Goal: Communication & Community: Participate in discussion

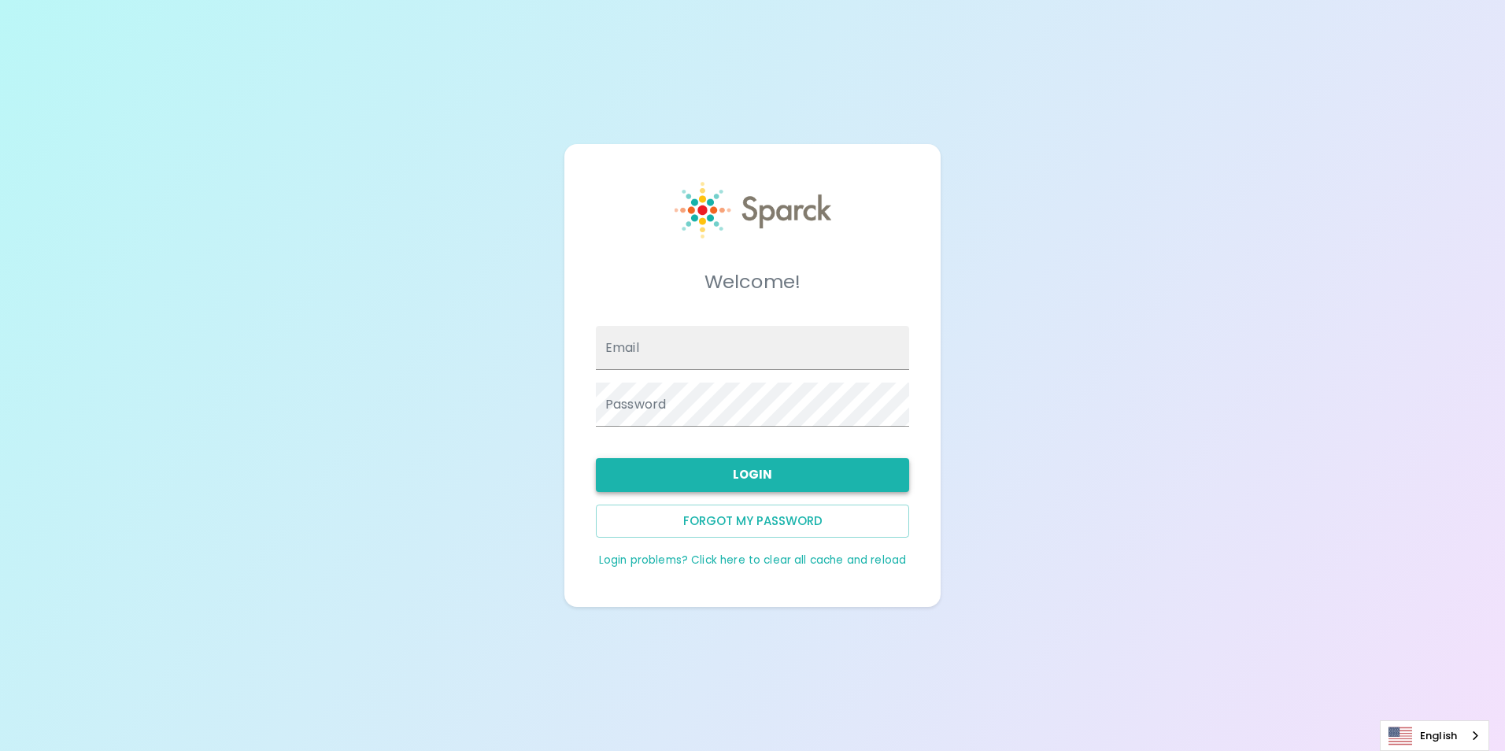
type input "[EMAIL_ADDRESS][DOMAIN_NAME]"
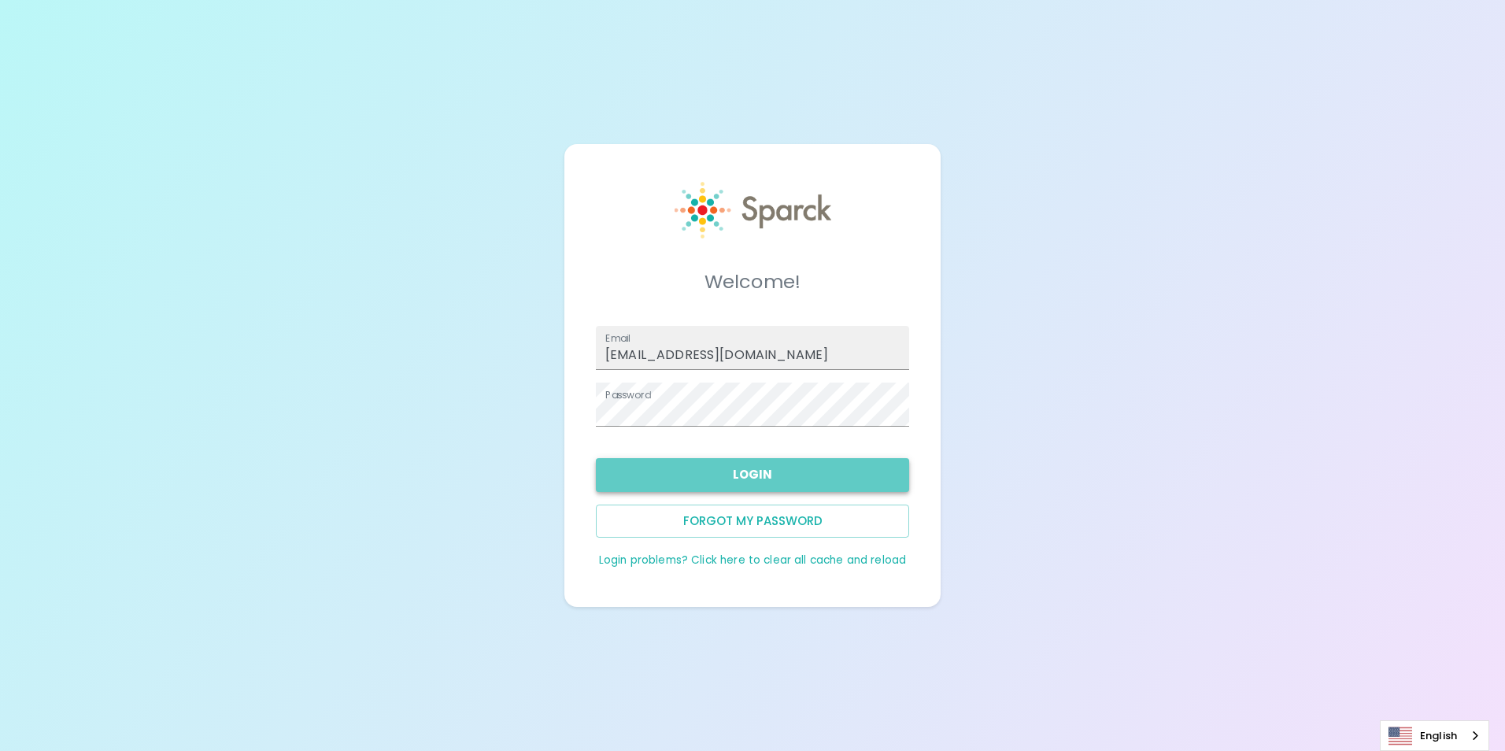
click at [713, 479] on button "Login" at bounding box center [752, 474] width 313 height 33
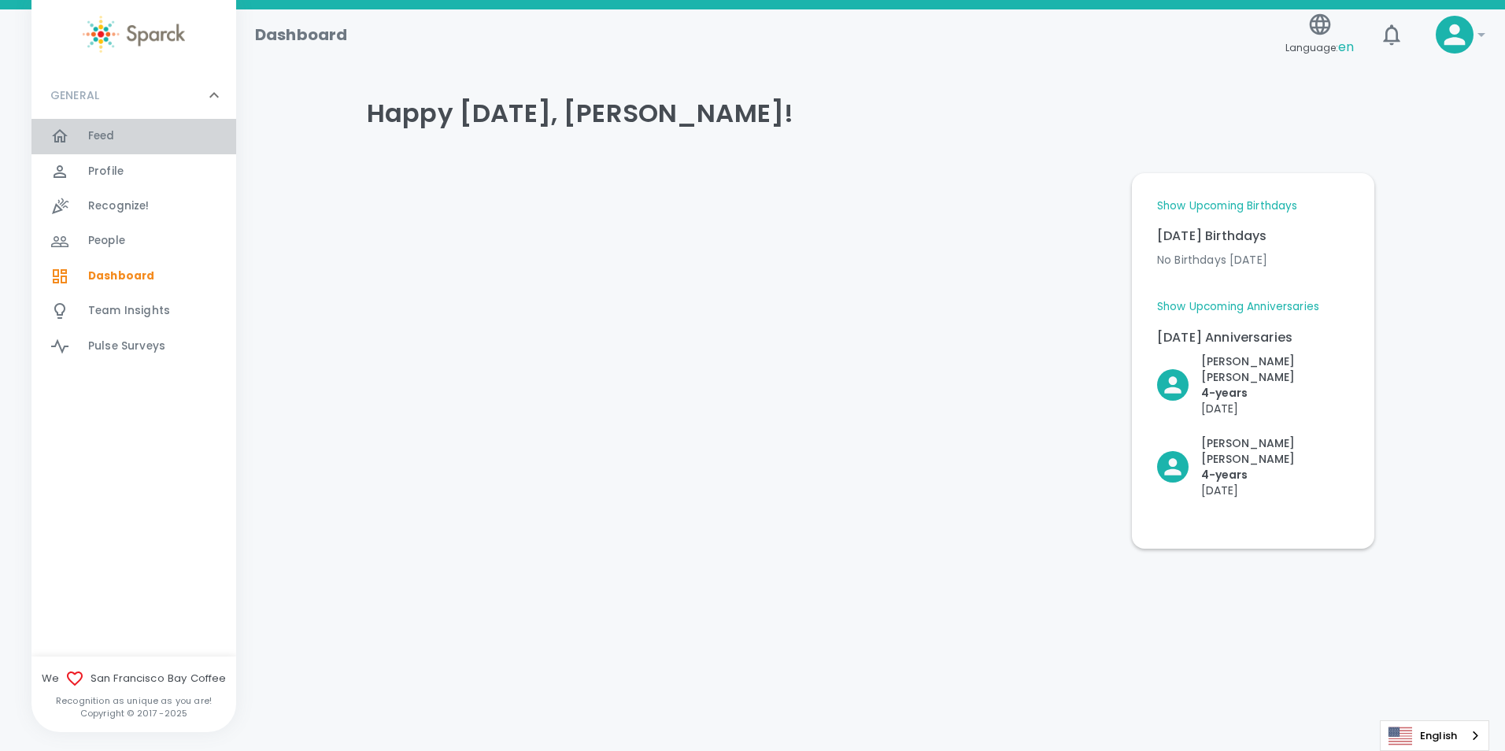
click at [93, 131] on span "Feed" at bounding box center [101, 136] width 27 height 16
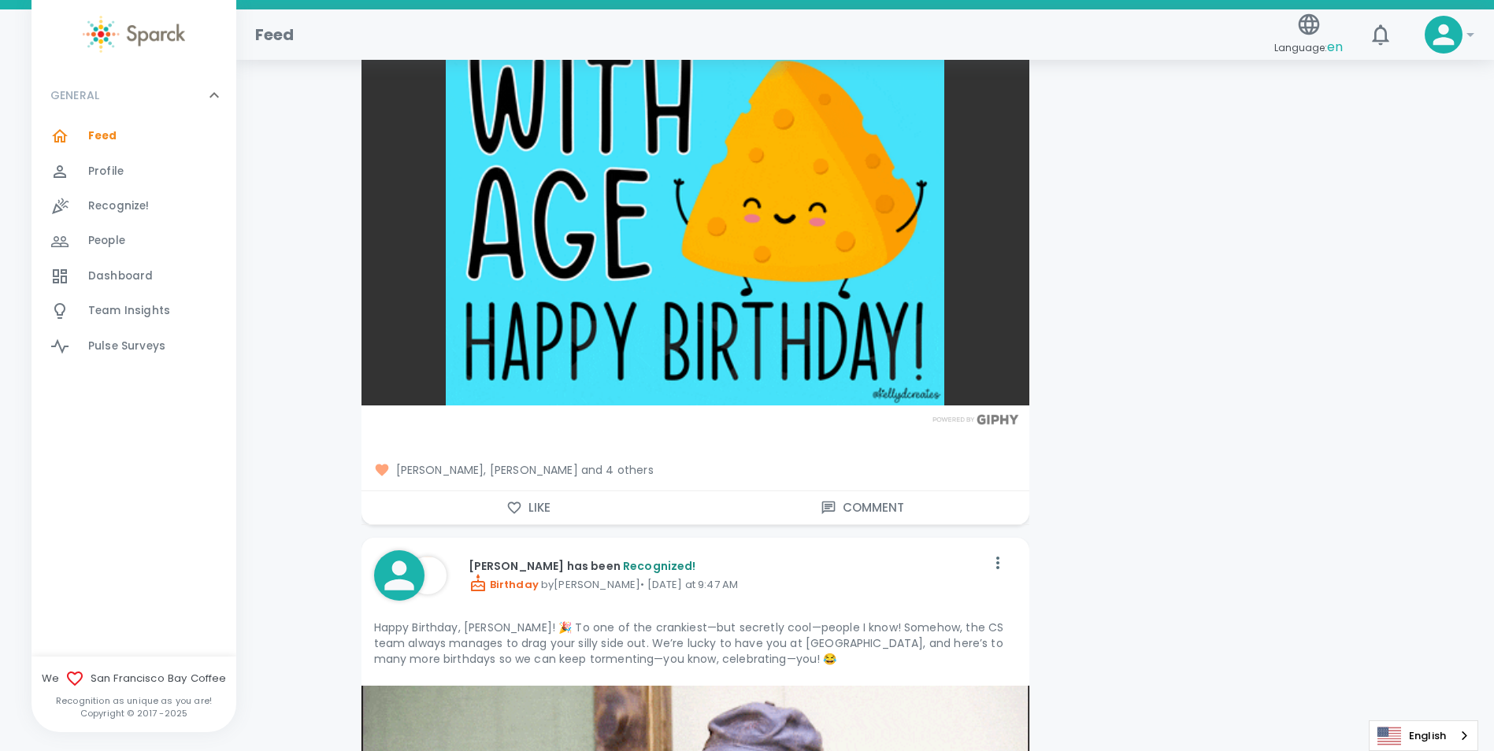
scroll to position [4199, 0]
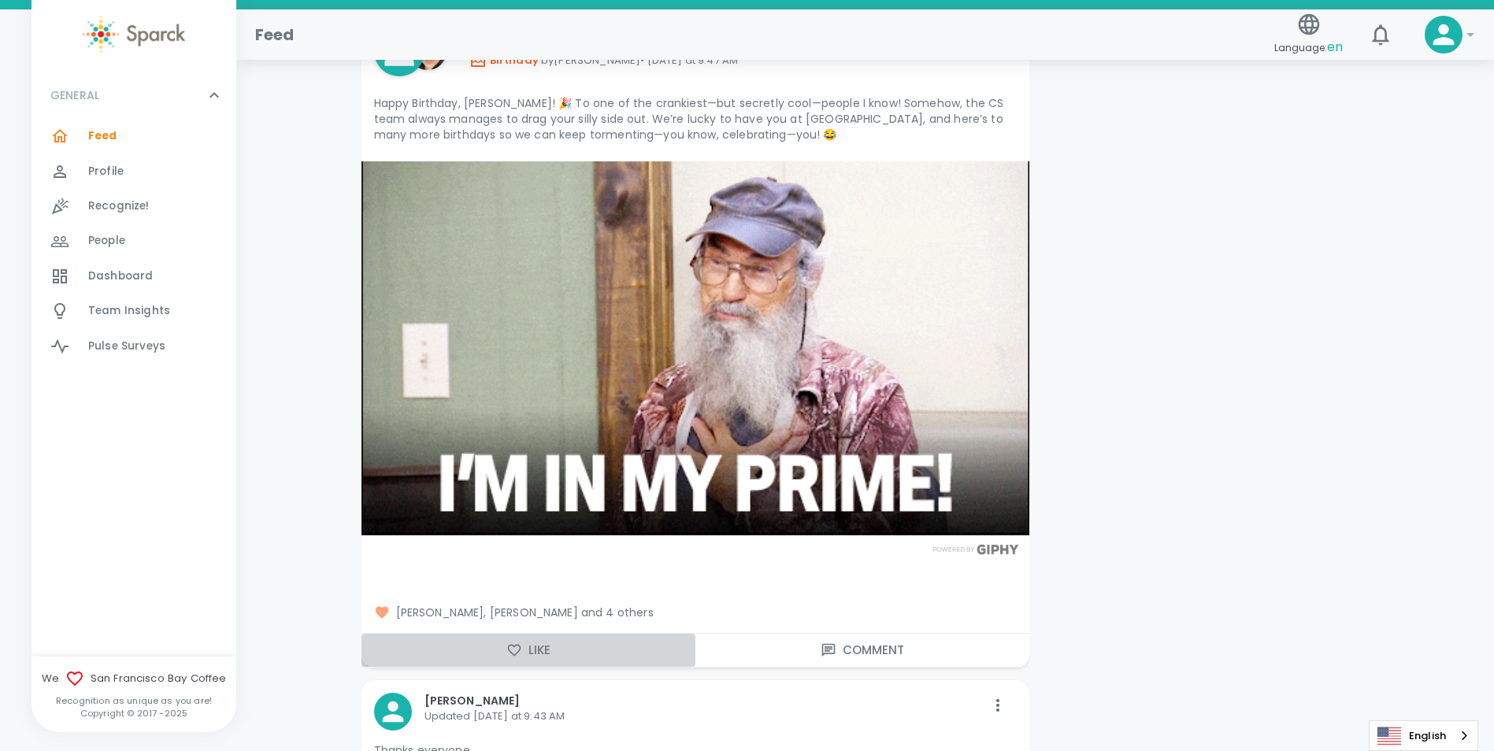
click at [534, 634] on button "Like" at bounding box center [528, 650] width 334 height 33
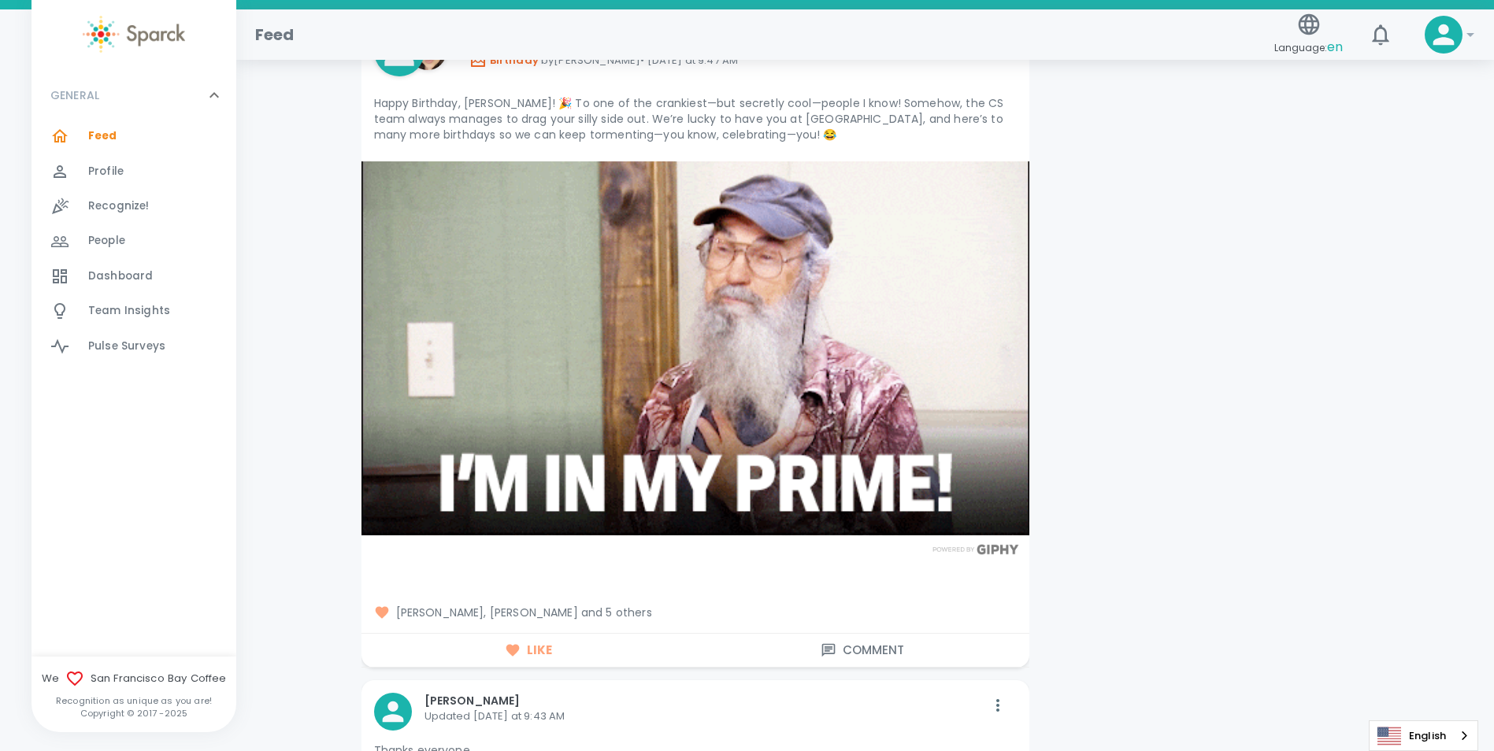
scroll to position [4724, 0]
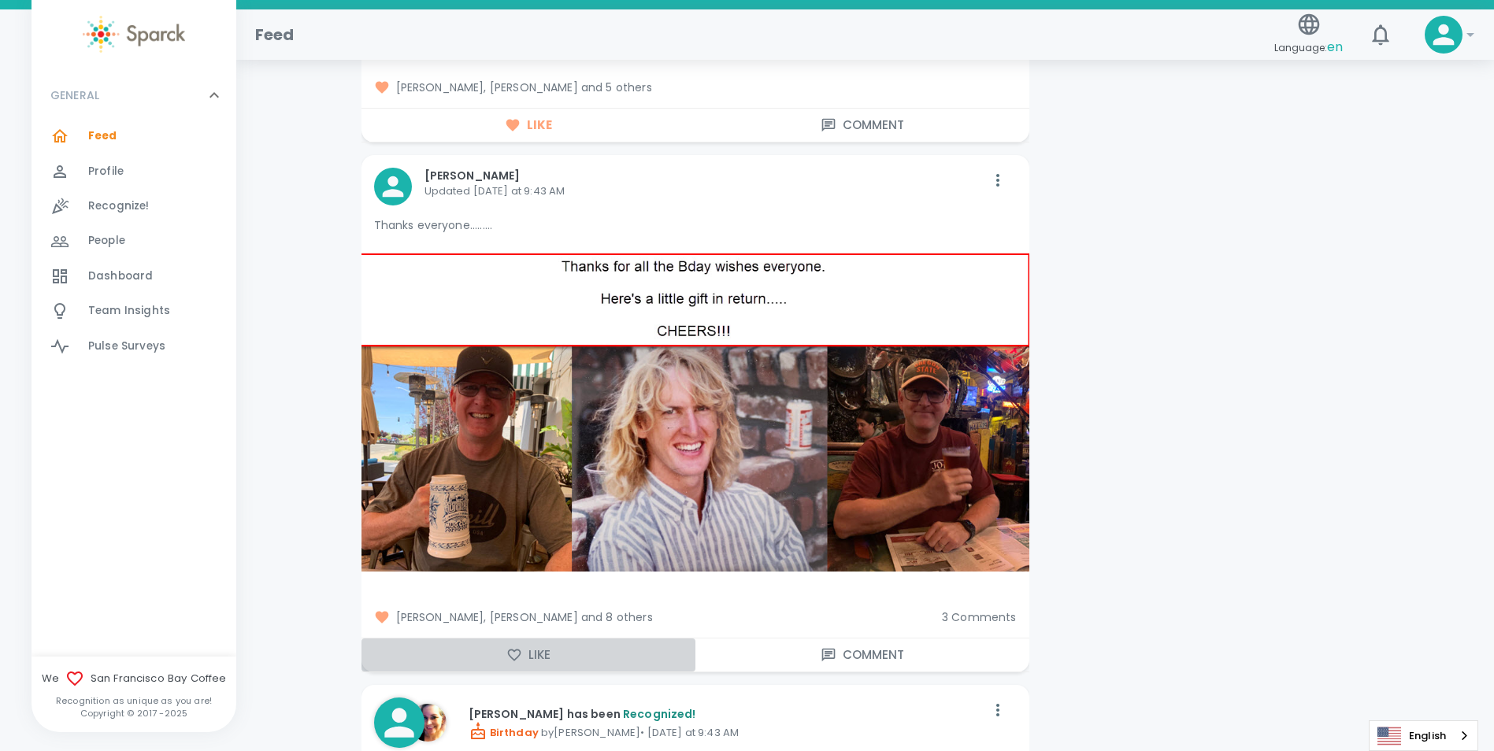
click at [541, 648] on button "Like" at bounding box center [528, 655] width 334 height 33
click at [862, 643] on button "Comment" at bounding box center [862, 655] width 334 height 33
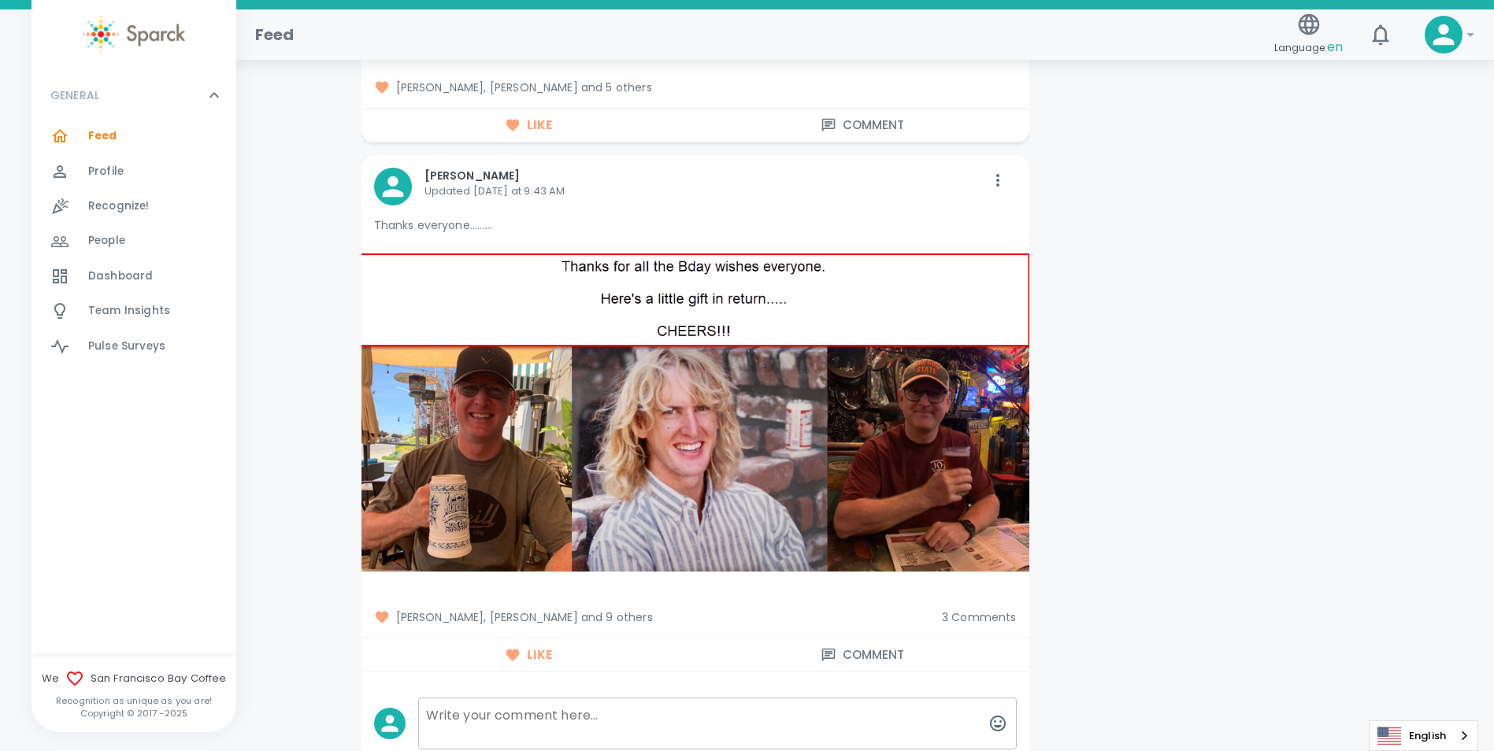
click at [973, 609] on span "3 Comments" at bounding box center [979, 617] width 75 height 16
click at [990, 609] on span "3 Comments" at bounding box center [979, 617] width 75 height 16
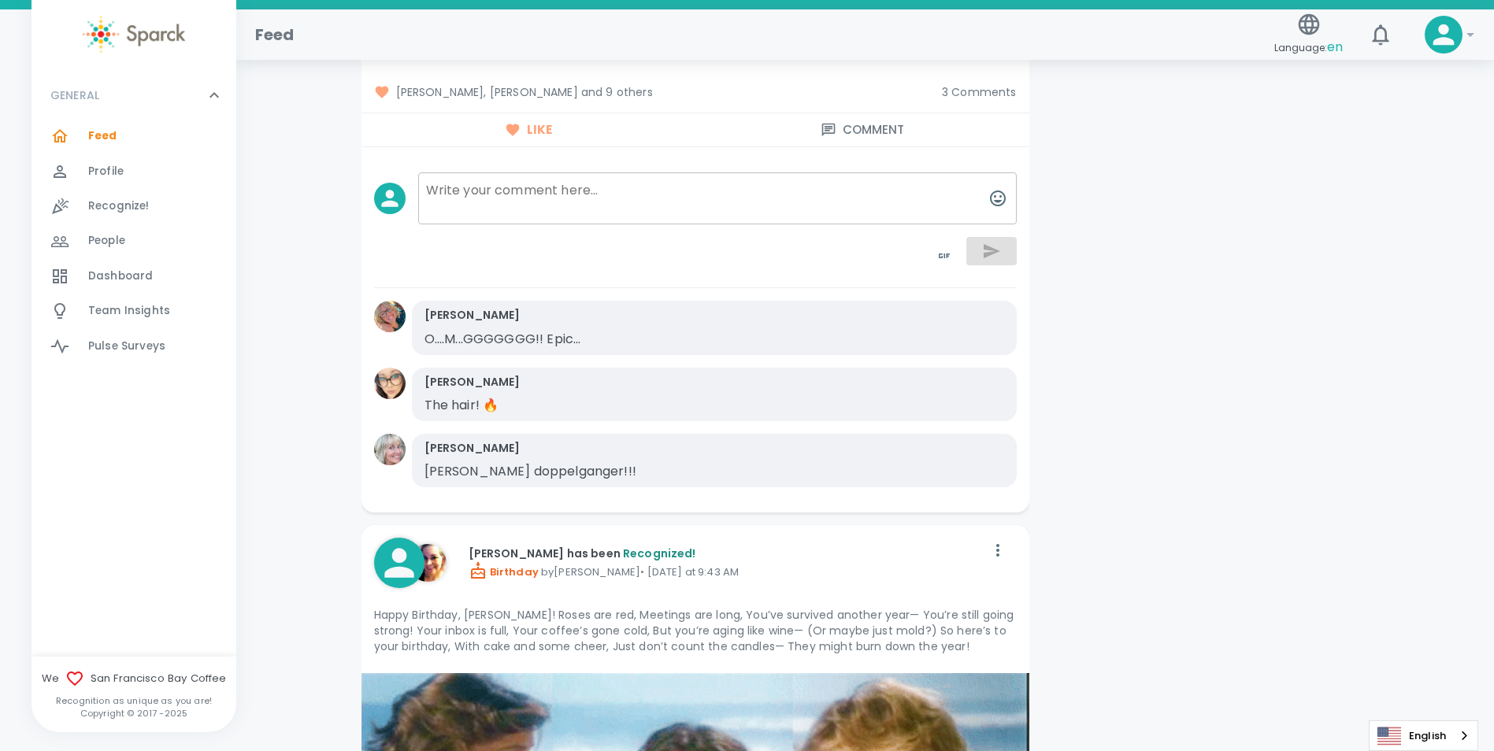
click at [652, 187] on textarea at bounding box center [717, 198] width 598 height 52
click at [992, 189] on icon "button" at bounding box center [997, 198] width 19 height 19
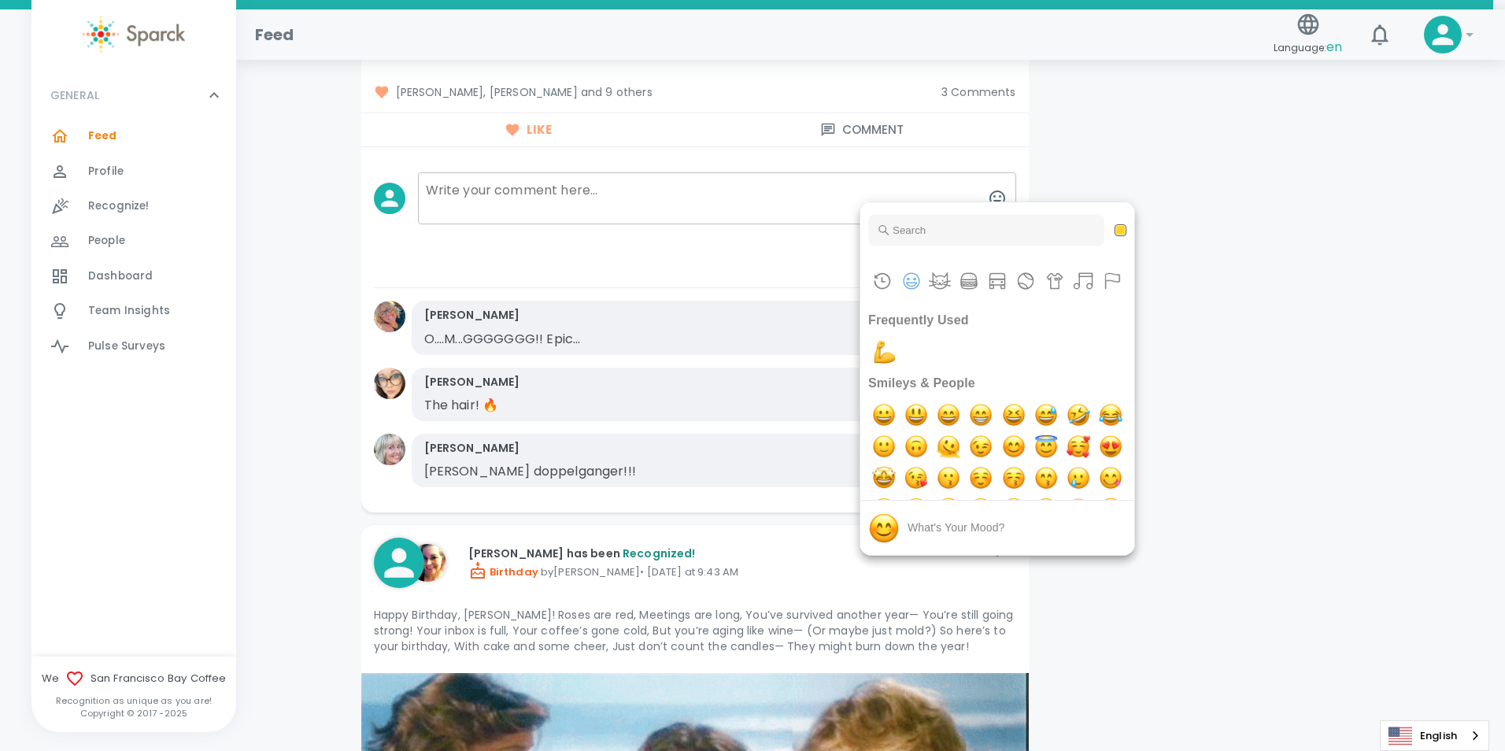
click at [542, 178] on div at bounding box center [752, 375] width 1505 height 751
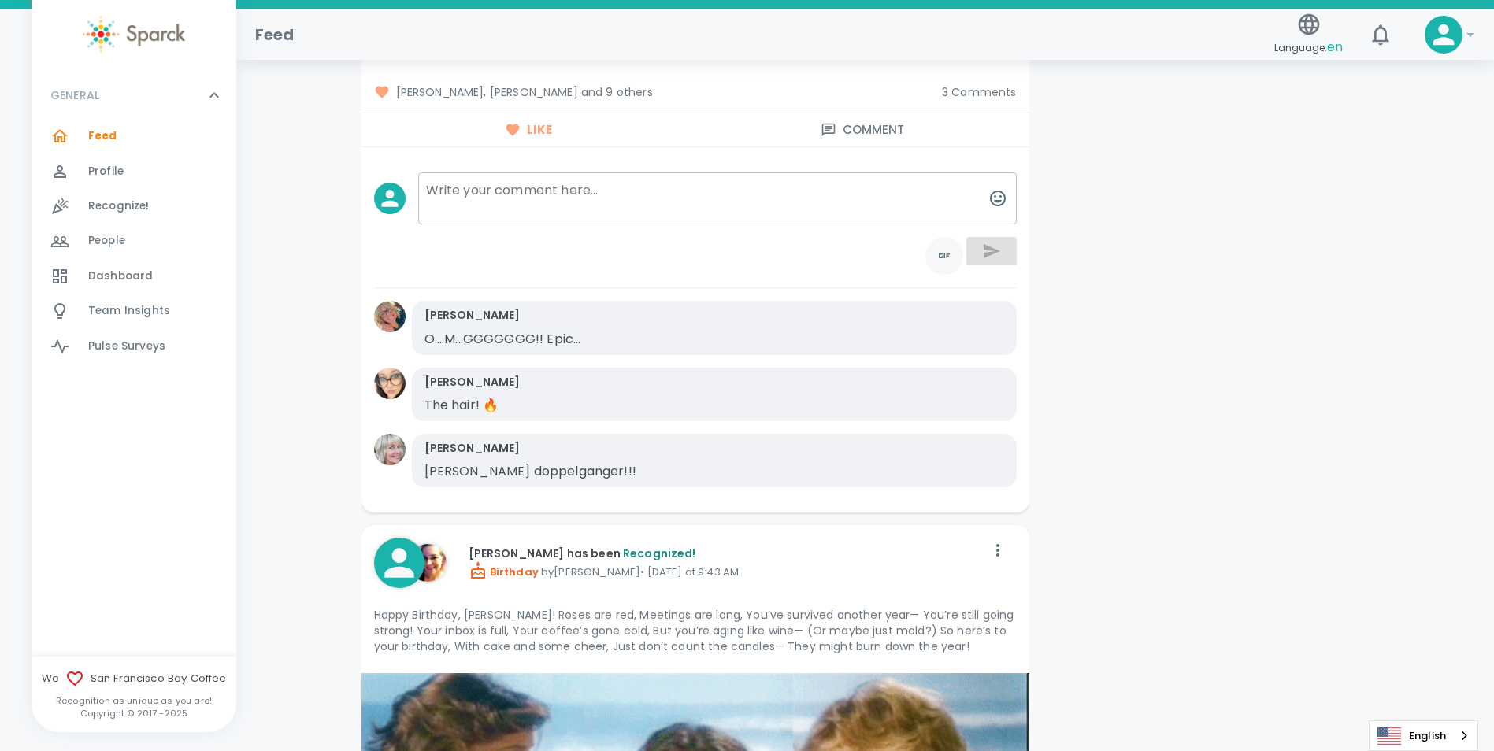
click at [951, 246] on icon "toggle password visibility" at bounding box center [944, 255] width 19 height 19
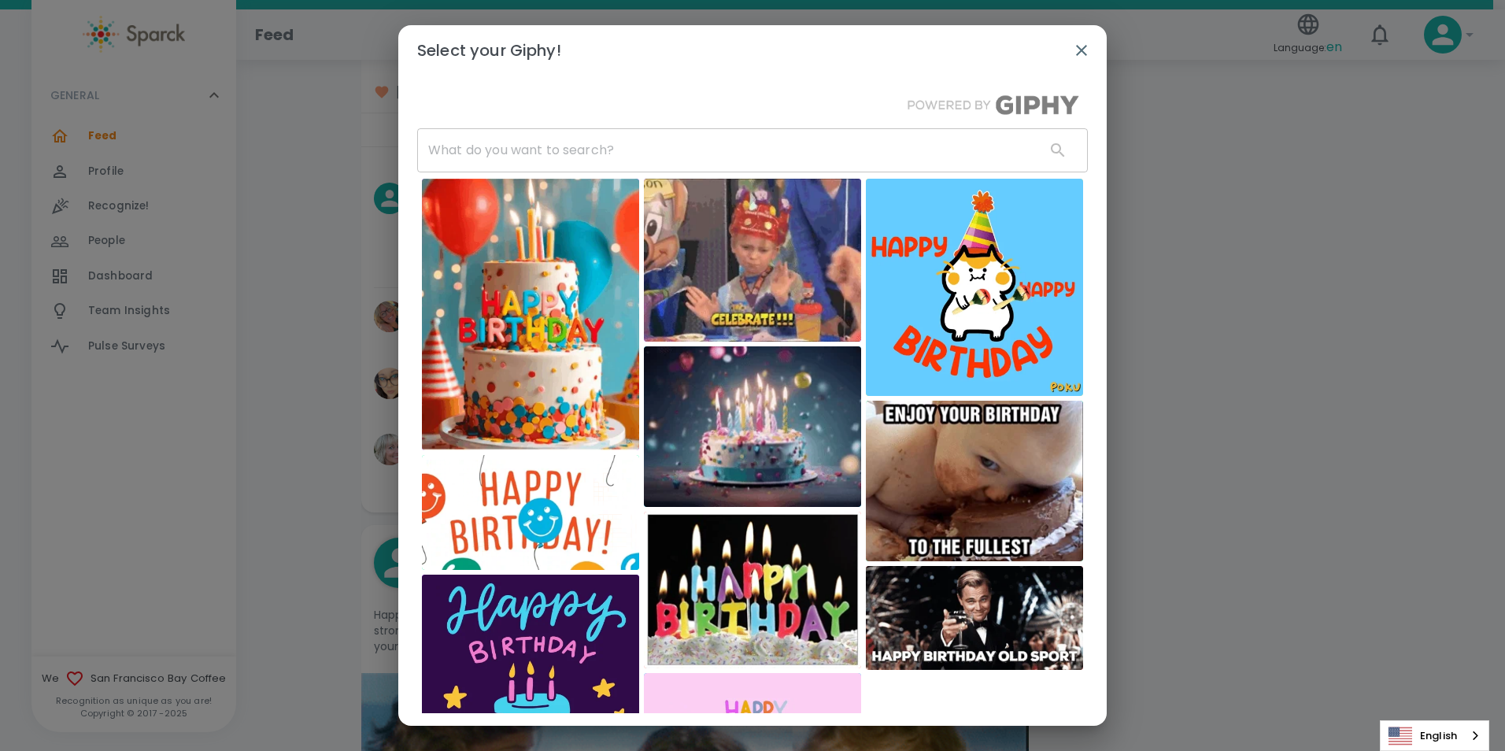
click at [483, 163] on input "text" at bounding box center [725, 150] width 616 height 44
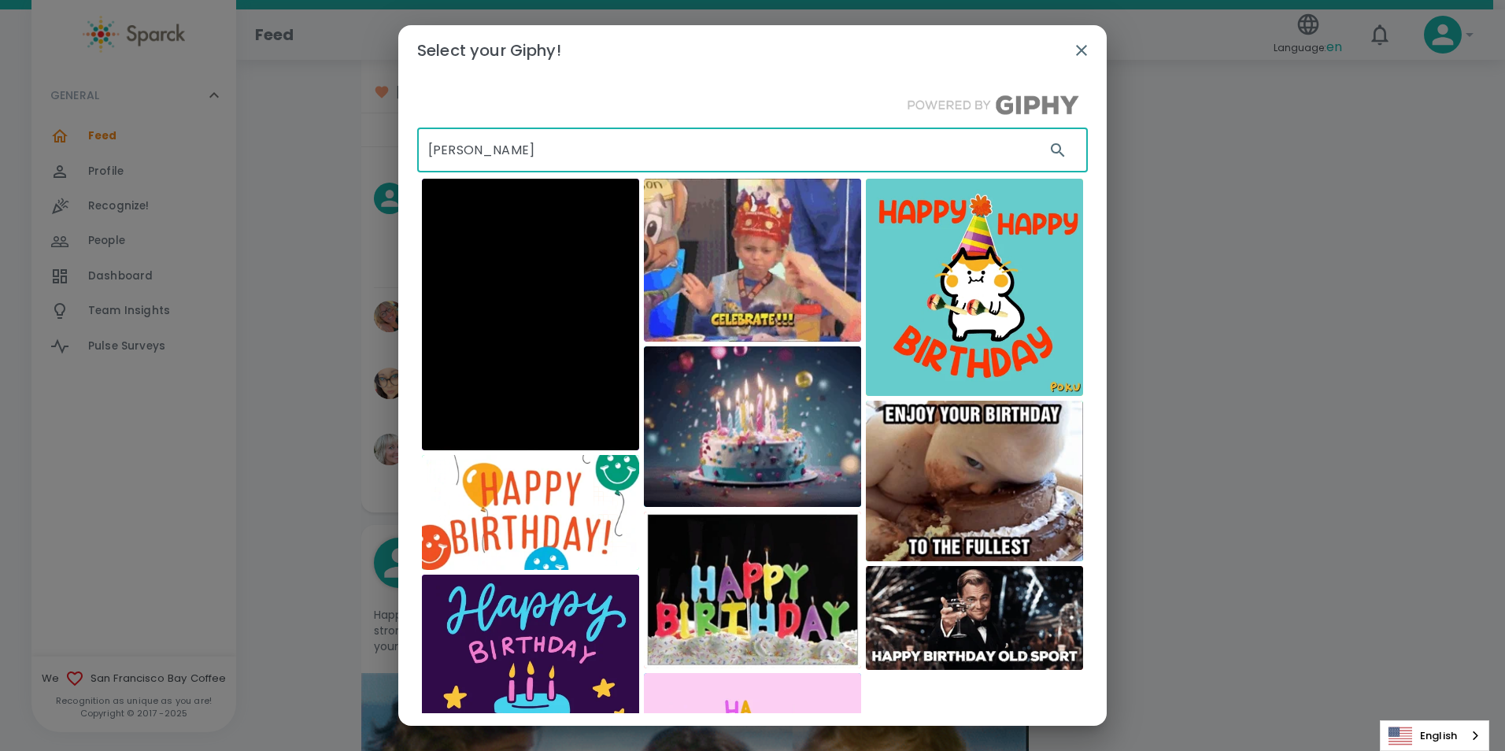
type input "[PERSON_NAME]"
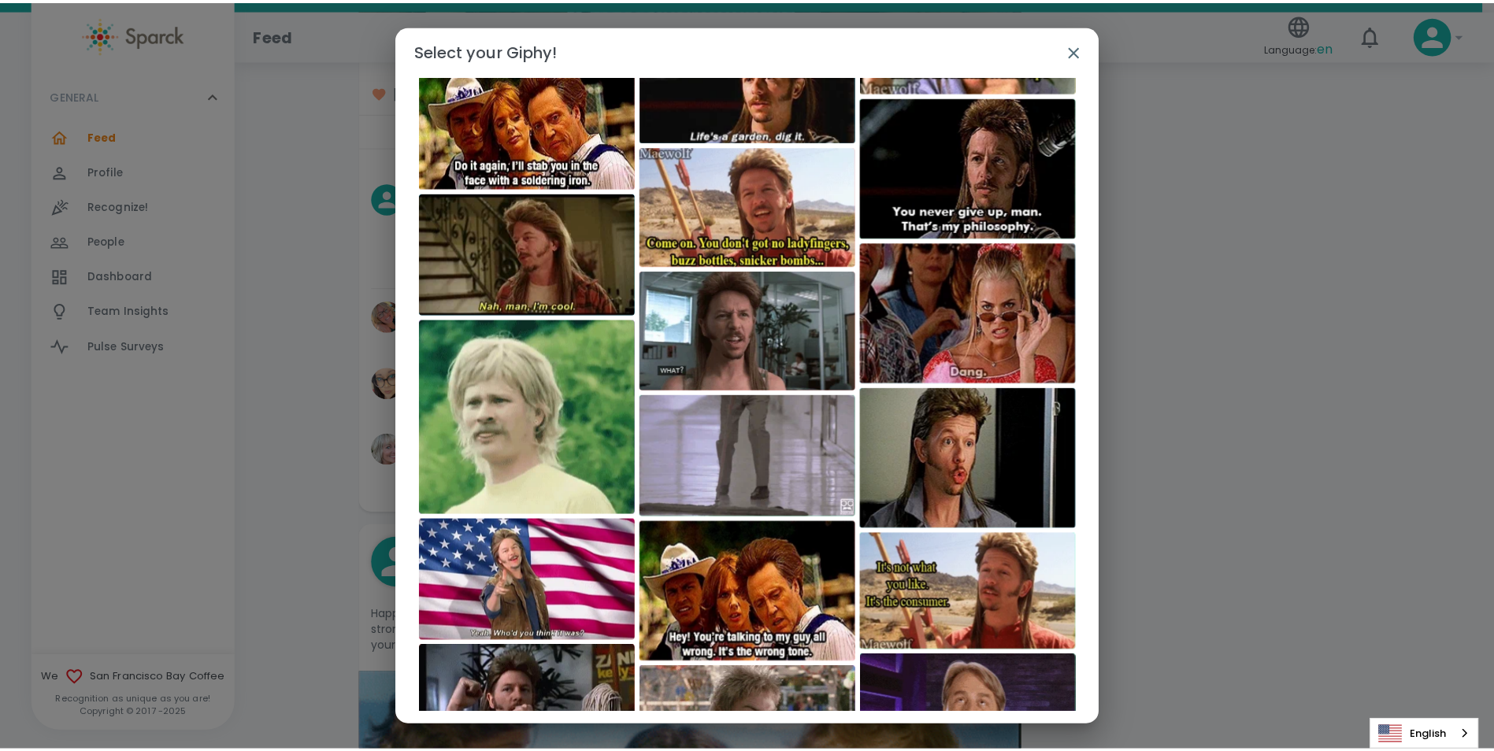
scroll to position [406, 0]
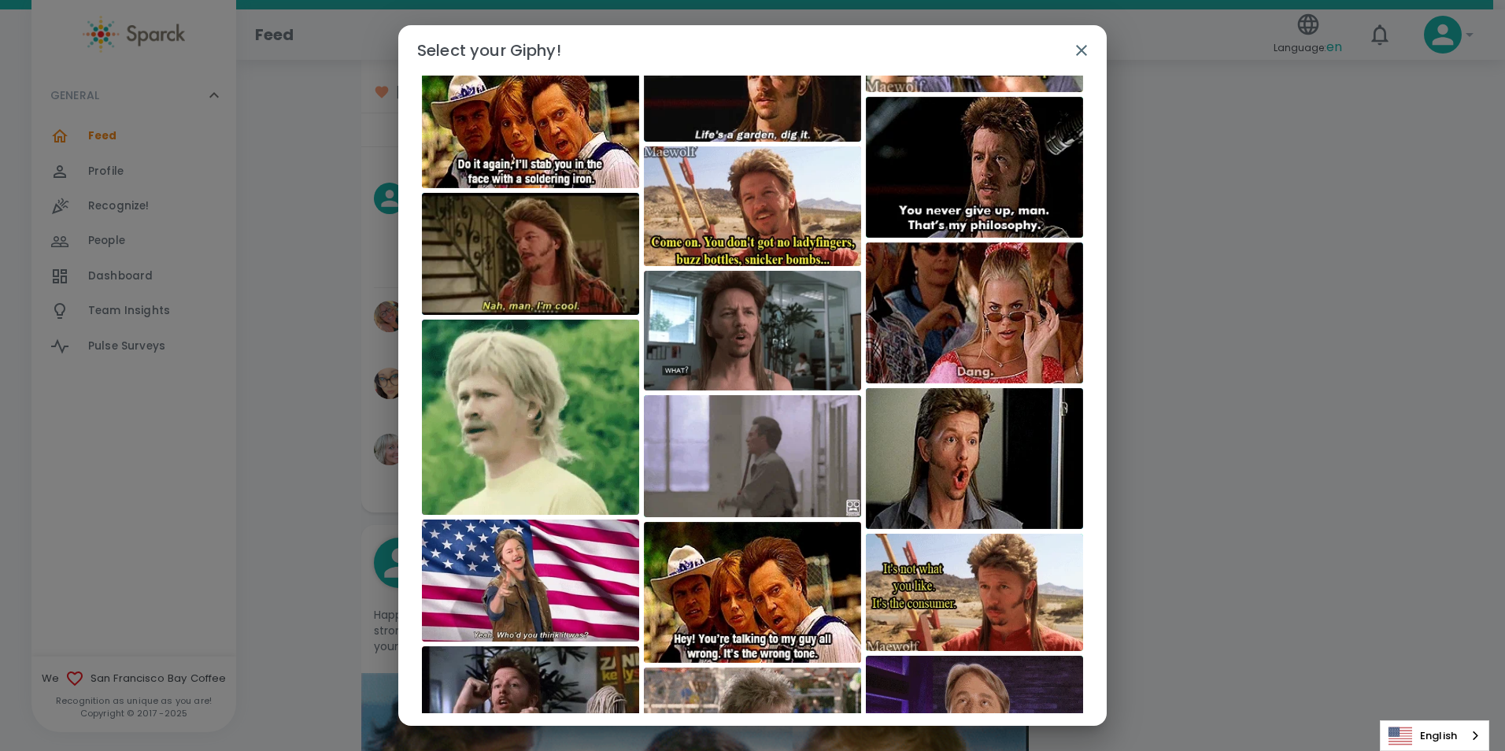
click at [545, 264] on img at bounding box center [530, 254] width 217 height 122
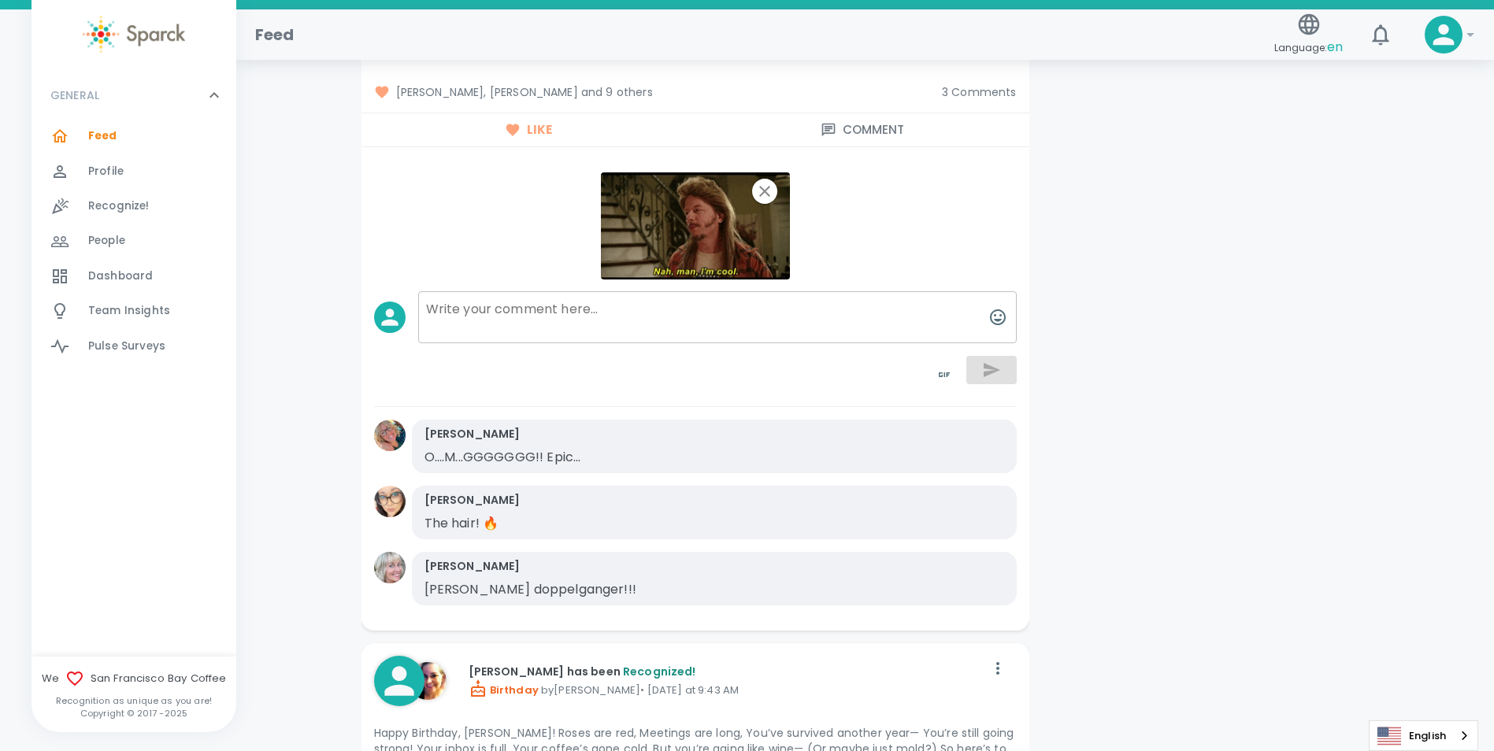
click at [480, 303] on textarea at bounding box center [717, 317] width 598 height 52
click at [800, 307] on textarea at bounding box center [717, 317] width 598 height 52
type textarea ":"
click at [992, 308] on icon "button" at bounding box center [997, 317] width 19 height 19
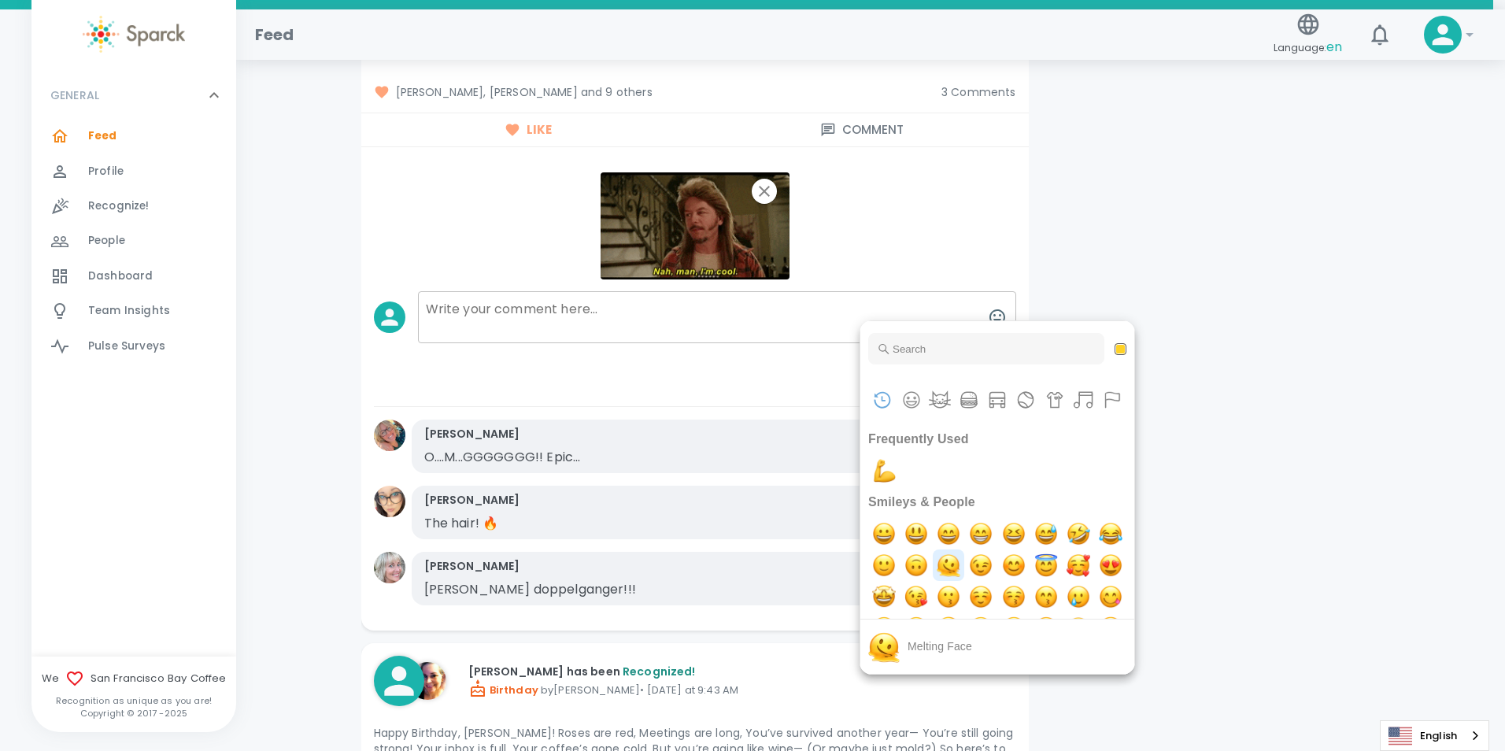
click at [964, 570] on img "melting face" at bounding box center [948, 565] width 31 height 31
type textarea "undefined"
click at [743, 361] on div at bounding box center [752, 375] width 1505 height 751
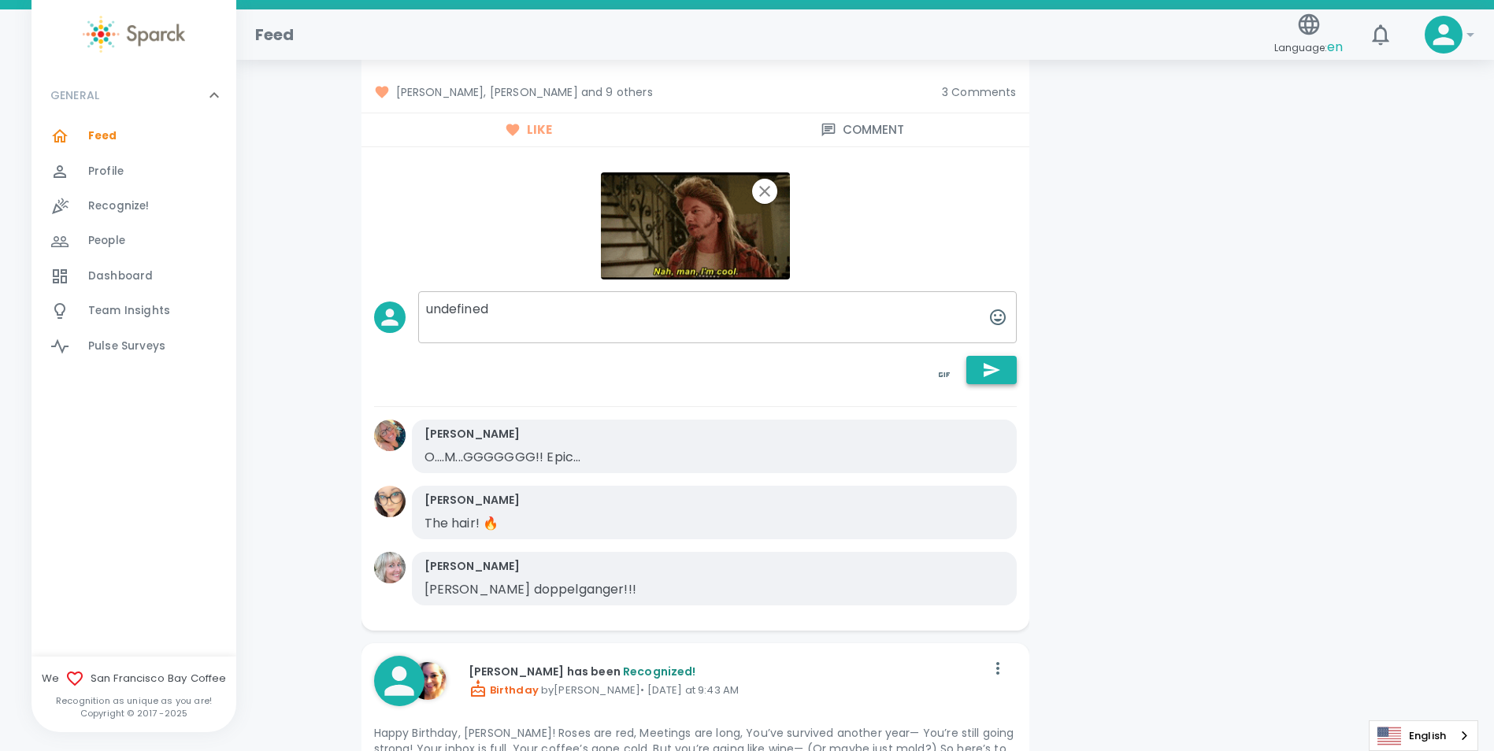
click at [990, 363] on icon "button" at bounding box center [991, 370] width 17 height 14
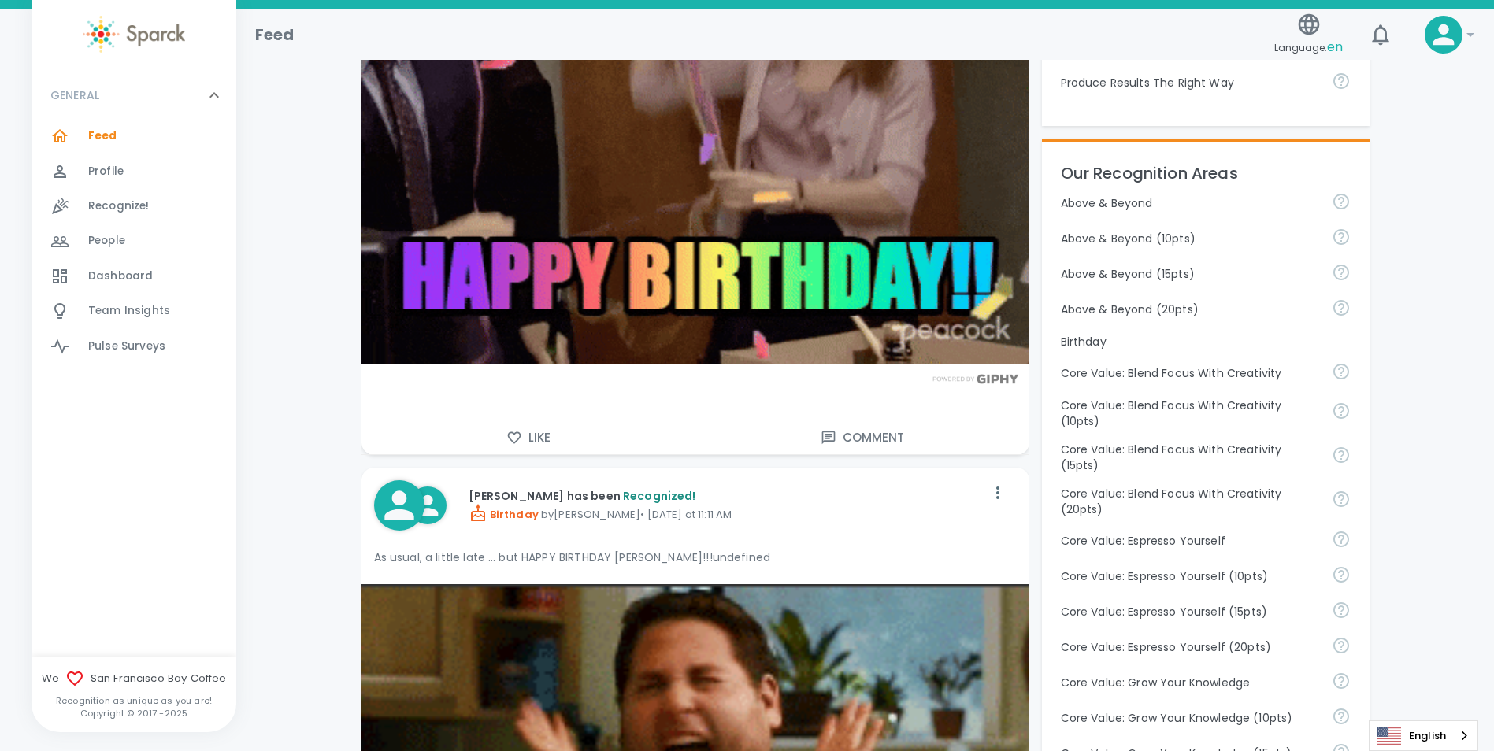
scroll to position [0, 0]
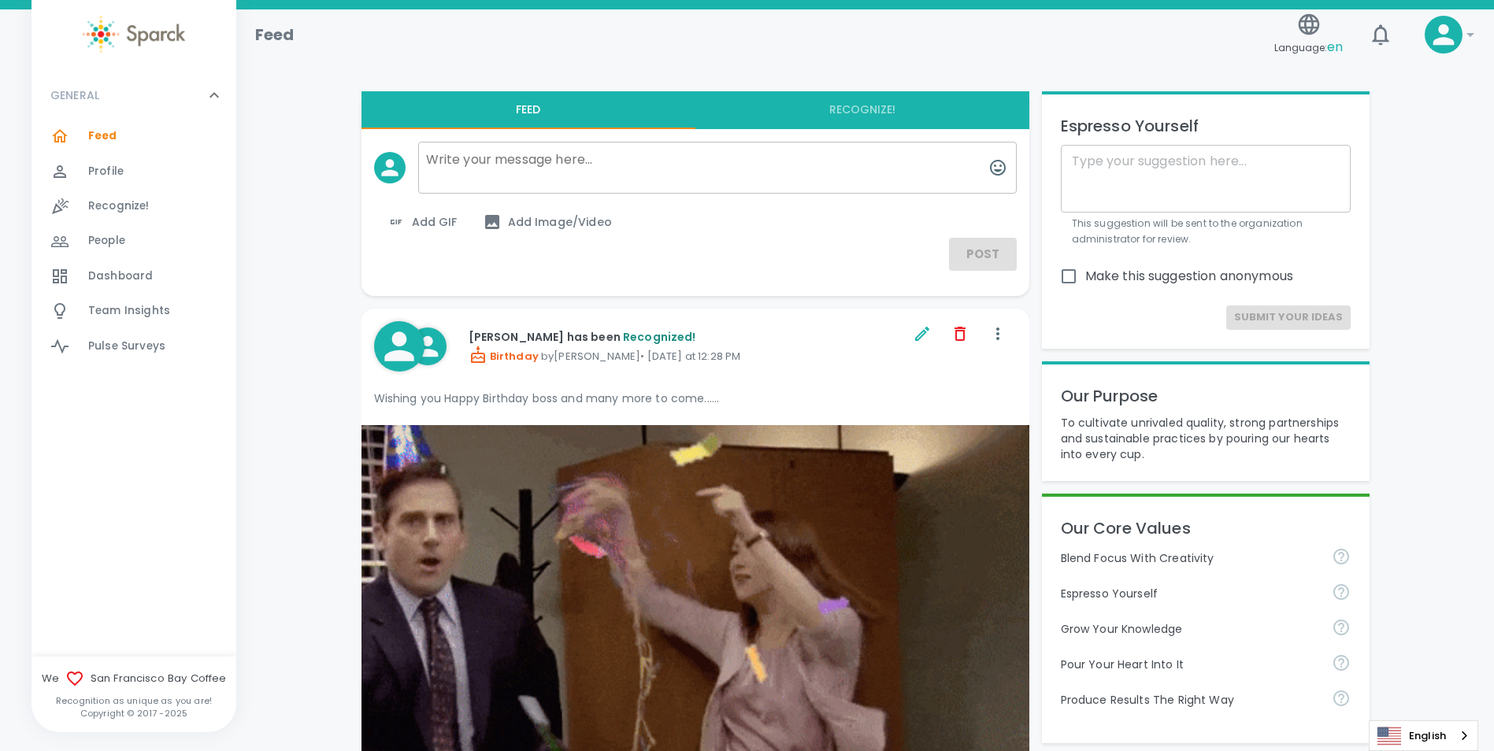
click at [522, 221] on span "Add Image/Video" at bounding box center [547, 222] width 129 height 19
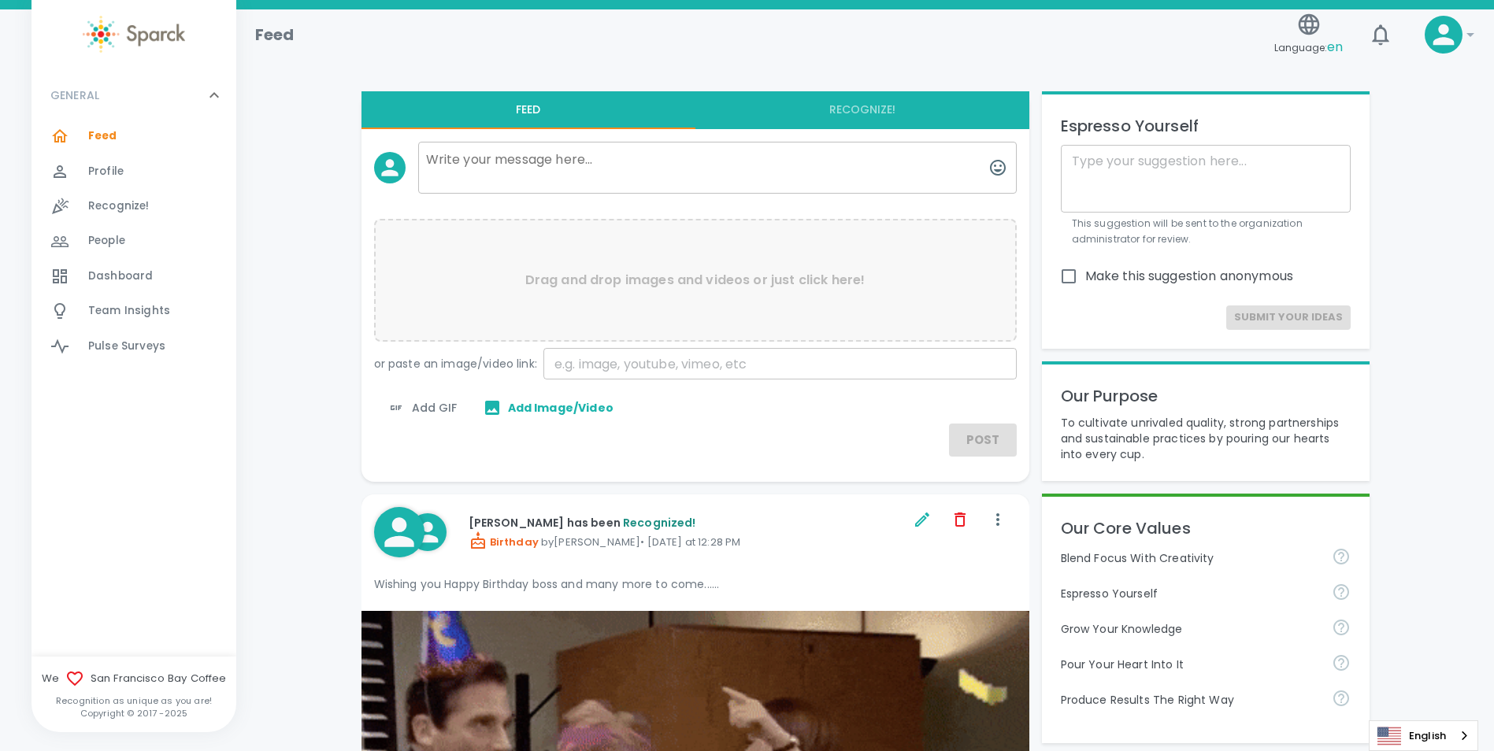
click at [618, 281] on p "Drag and drop images and videos or just click here!" at bounding box center [695, 280] width 340 height 19
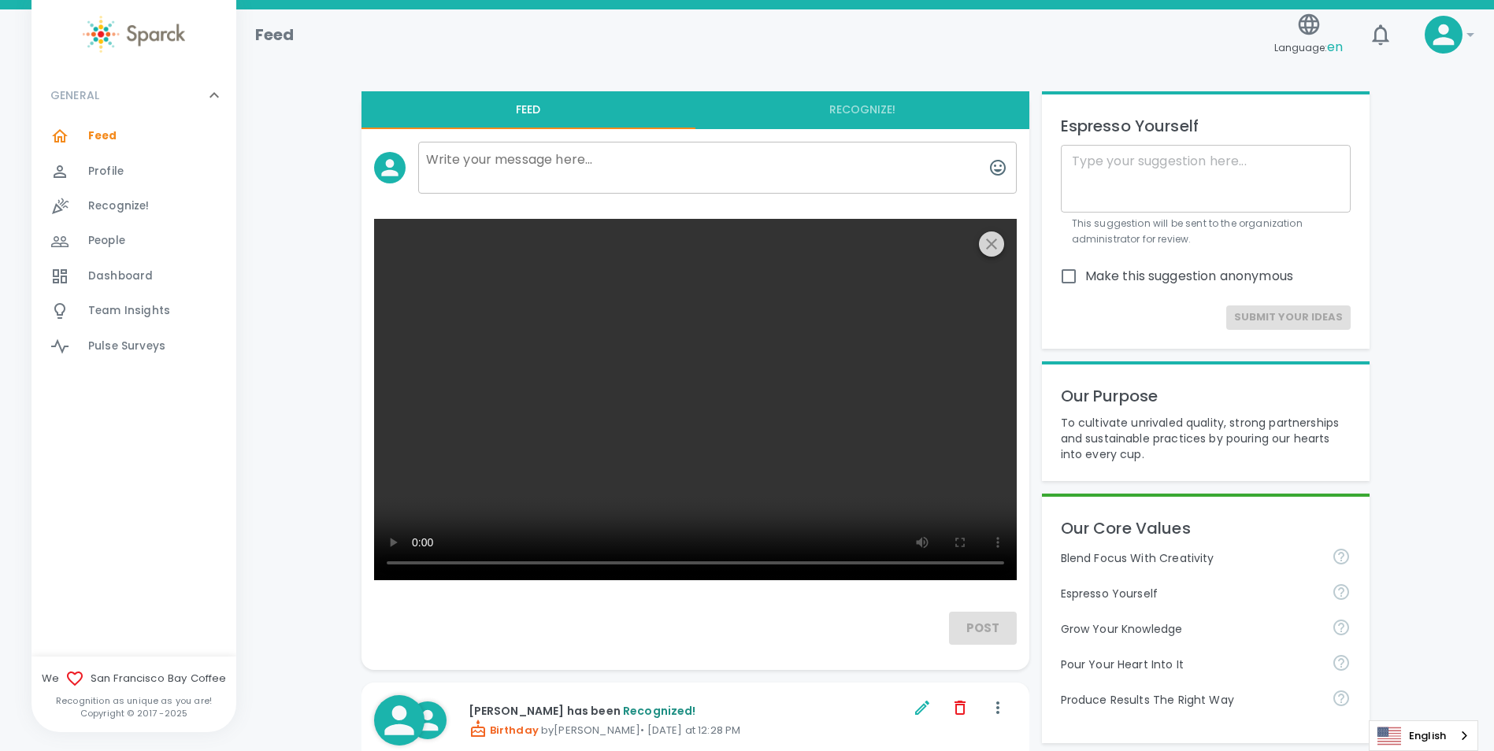
click at [990, 243] on icon "button" at bounding box center [991, 244] width 11 height 11
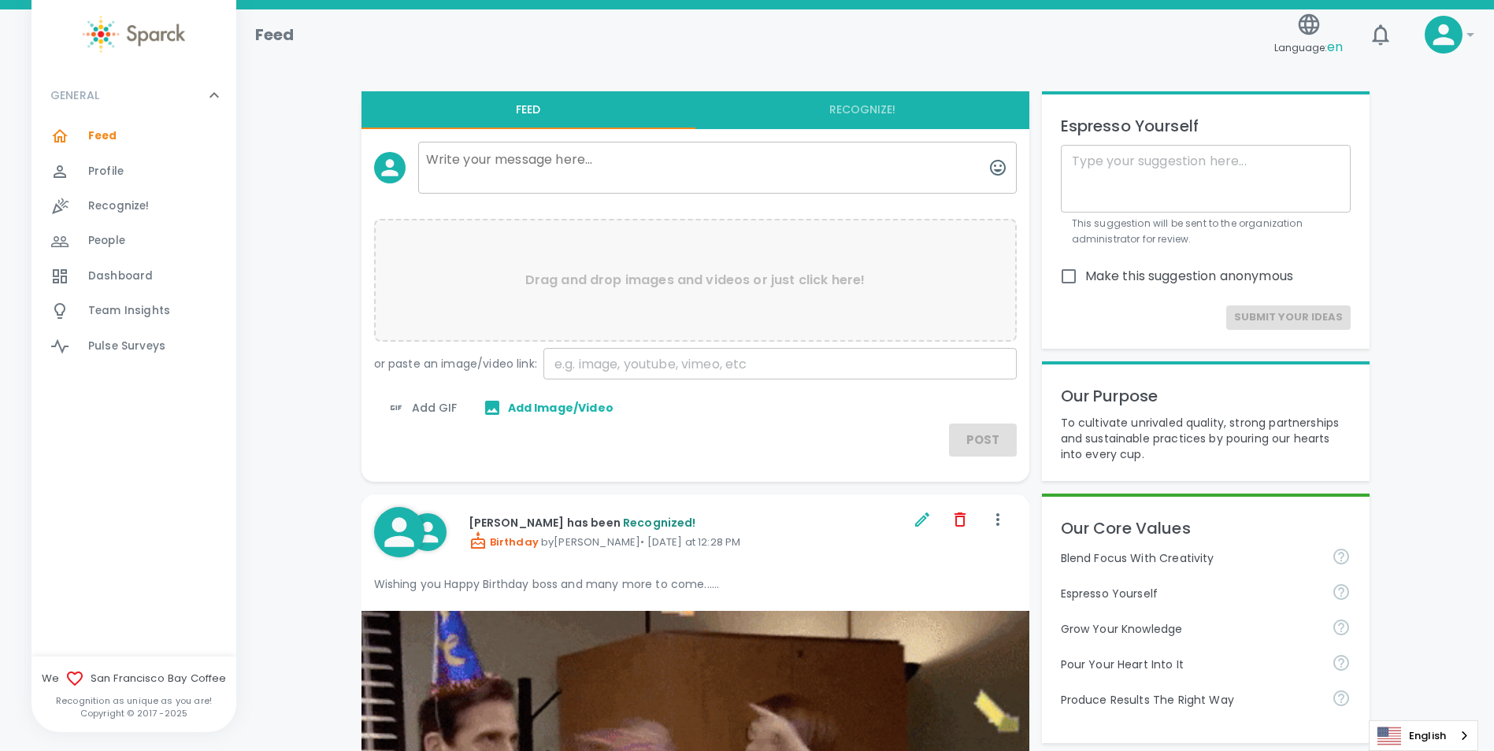
click at [615, 272] on p "Drag and drop images and videos or just click here!" at bounding box center [695, 280] width 340 height 19
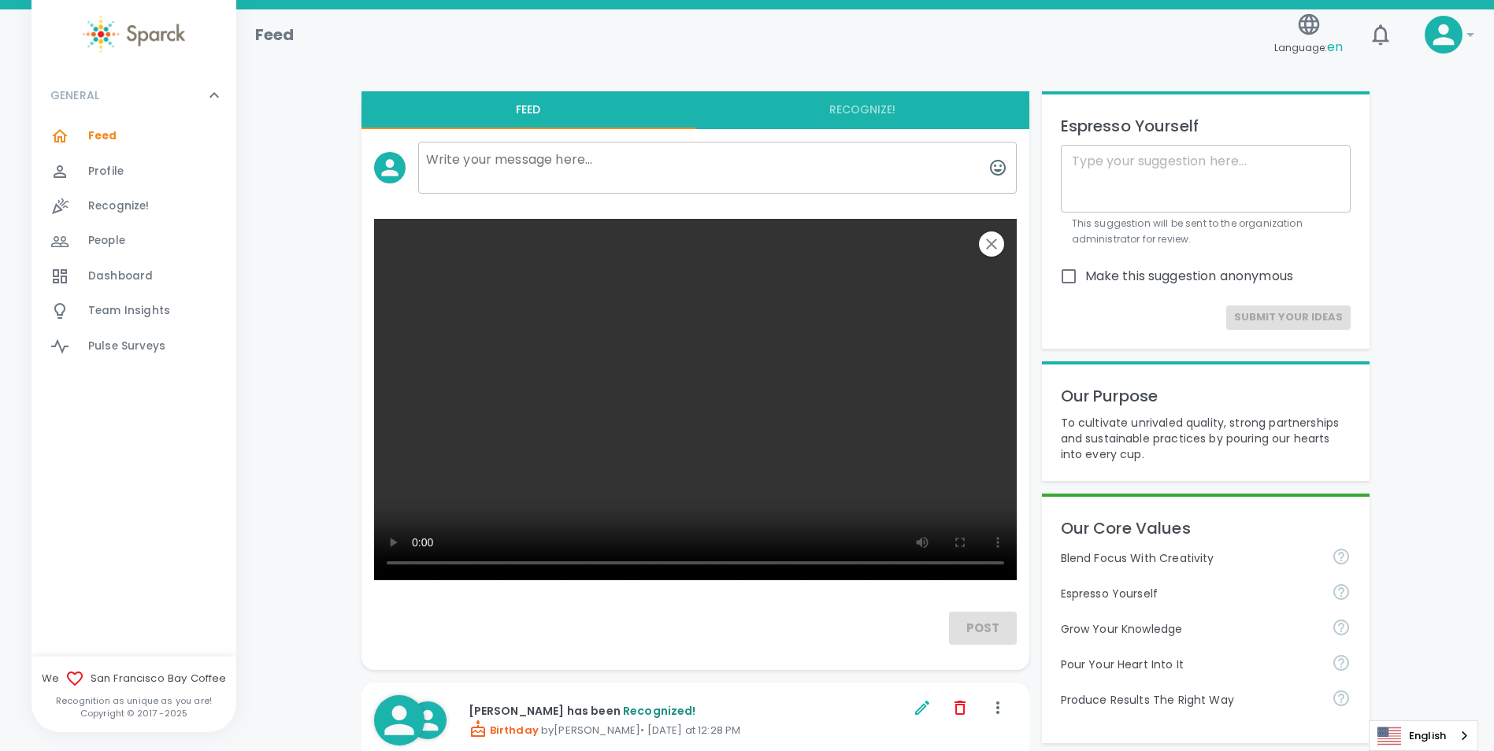
click at [666, 328] on video at bounding box center [695, 399] width 642 height 361
click at [659, 357] on video at bounding box center [695, 399] width 642 height 361
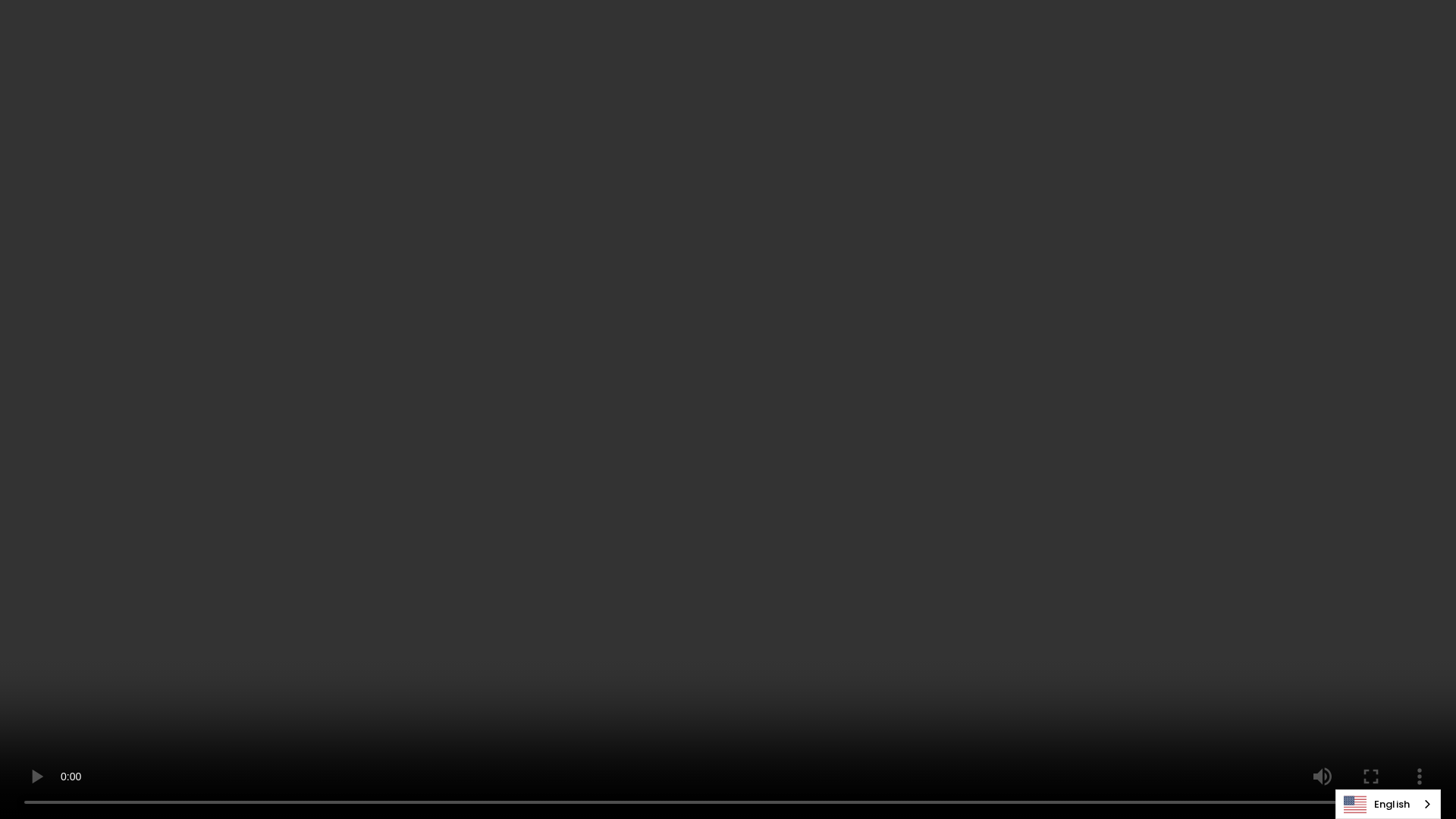
click at [732, 434] on video at bounding box center [728, 410] width 1456 height 819
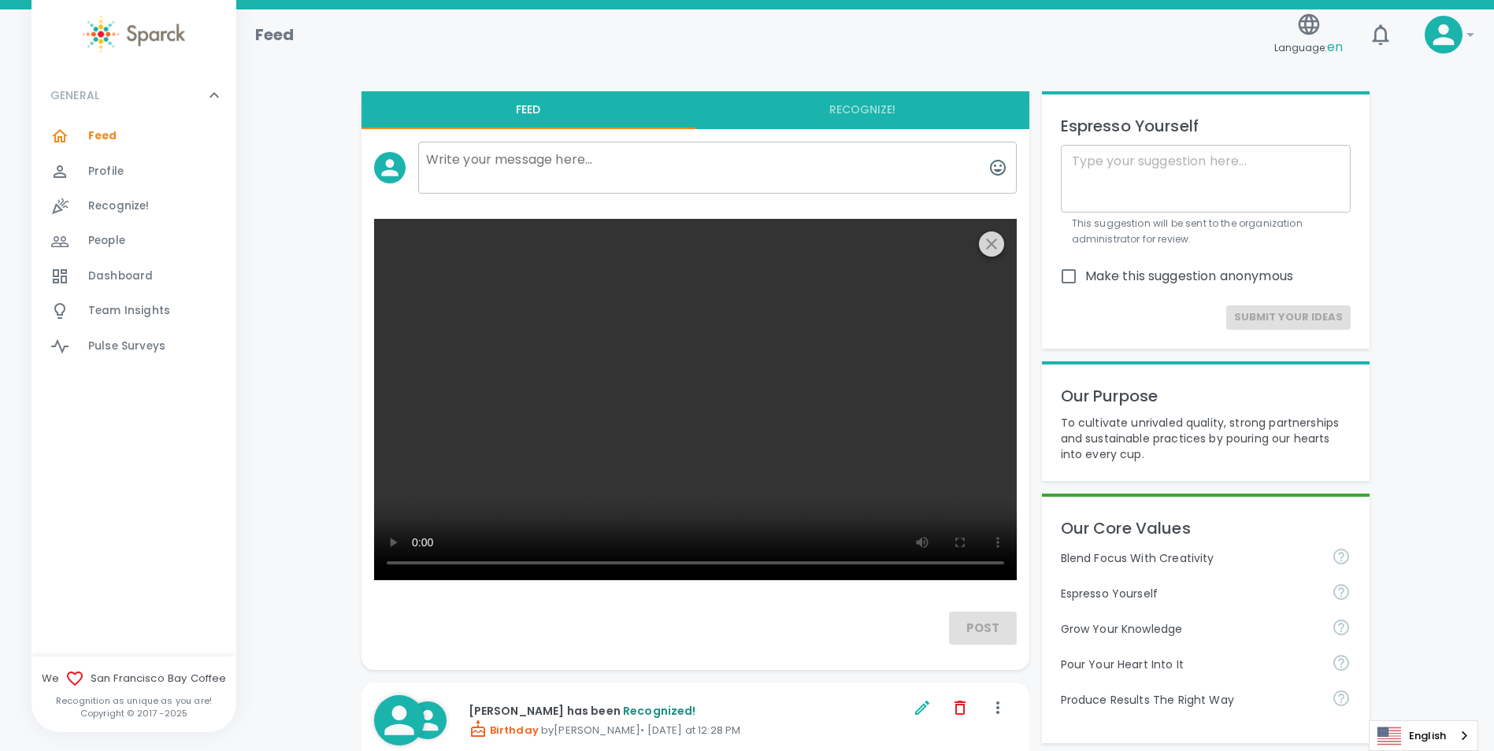
click at [991, 250] on icon "button" at bounding box center [991, 244] width 19 height 19
click at [988, 240] on icon "button" at bounding box center [991, 244] width 19 height 19
click at [993, 242] on icon "button" at bounding box center [991, 244] width 11 height 11
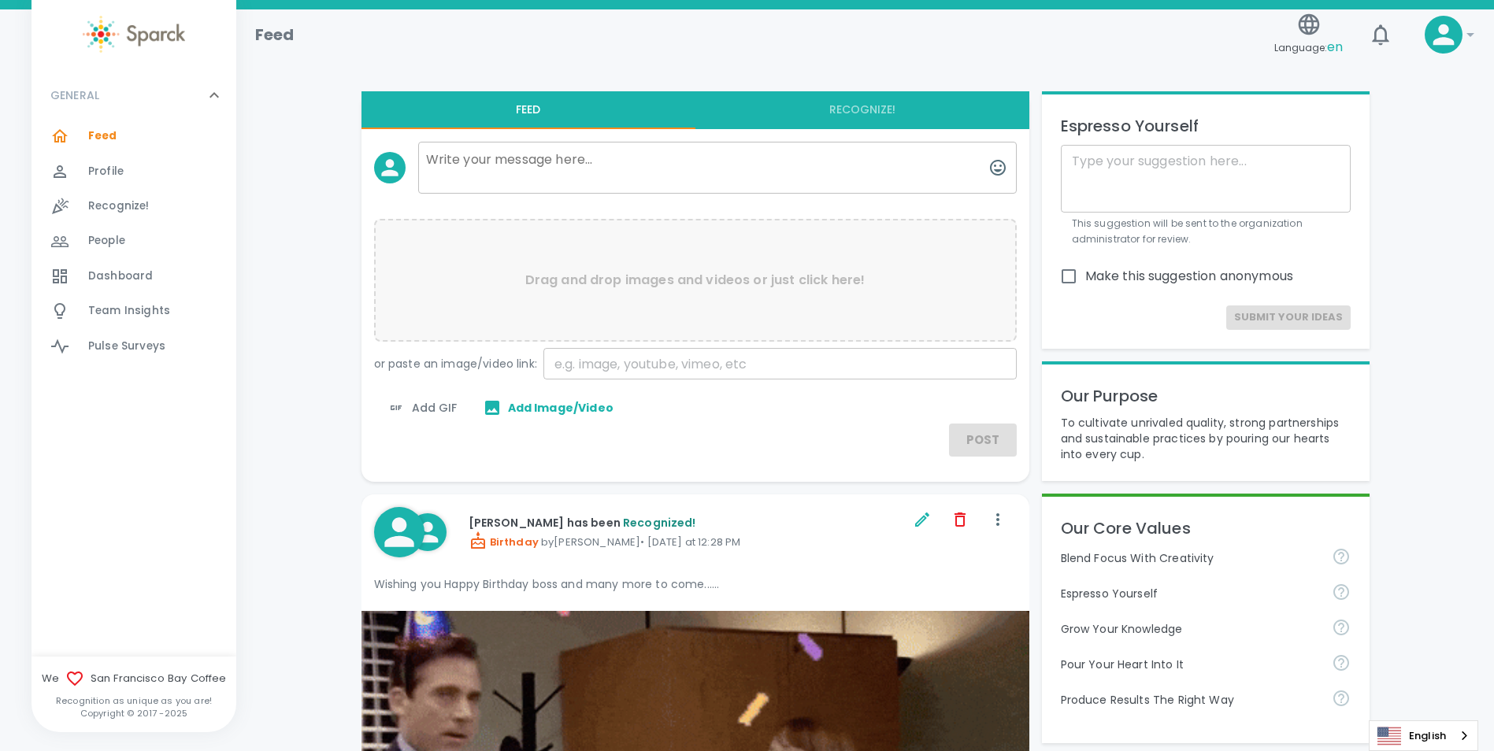
click at [644, 372] on input "text" at bounding box center [779, 363] width 473 height 31
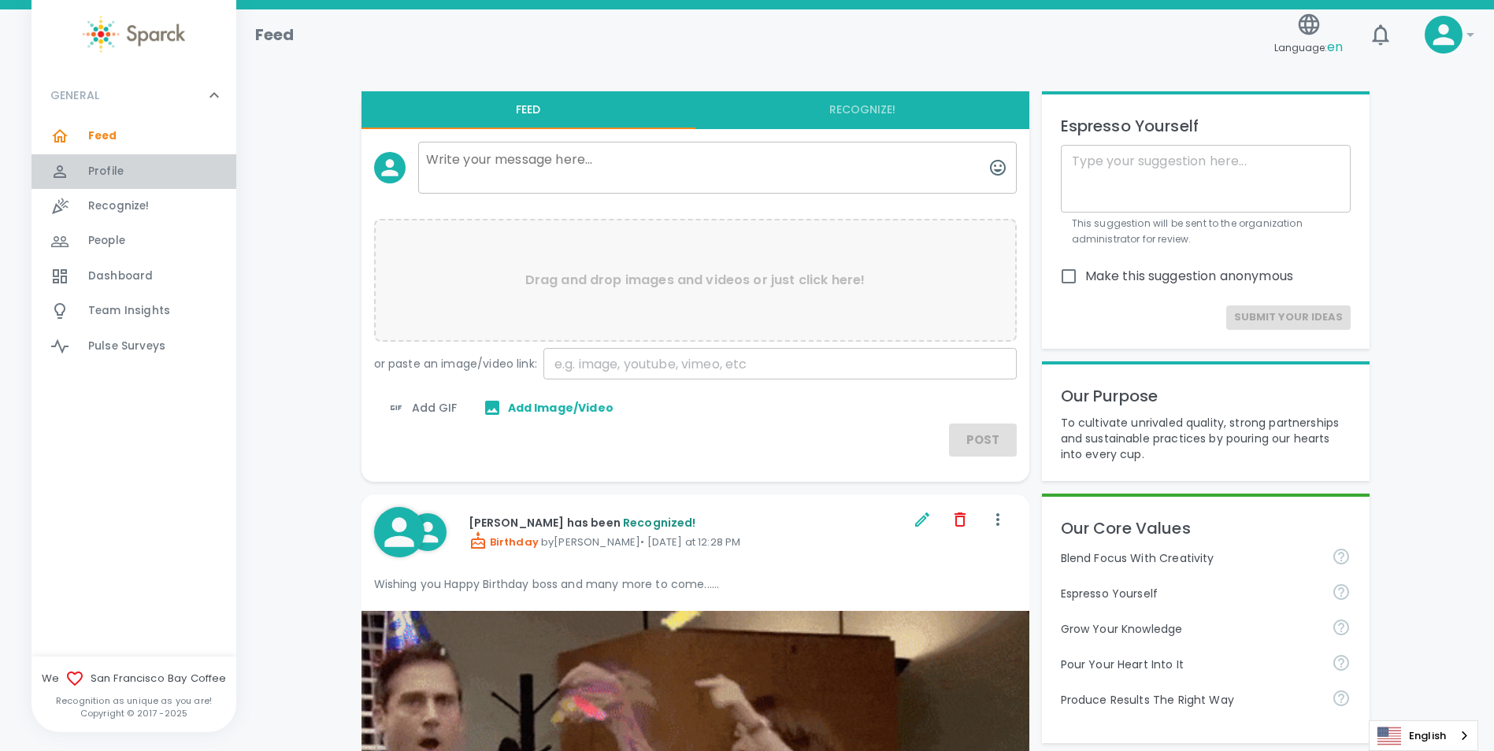
click at [111, 165] on span "Profile" at bounding box center [105, 172] width 35 height 16
